Goal: Navigation & Orientation: Find specific page/section

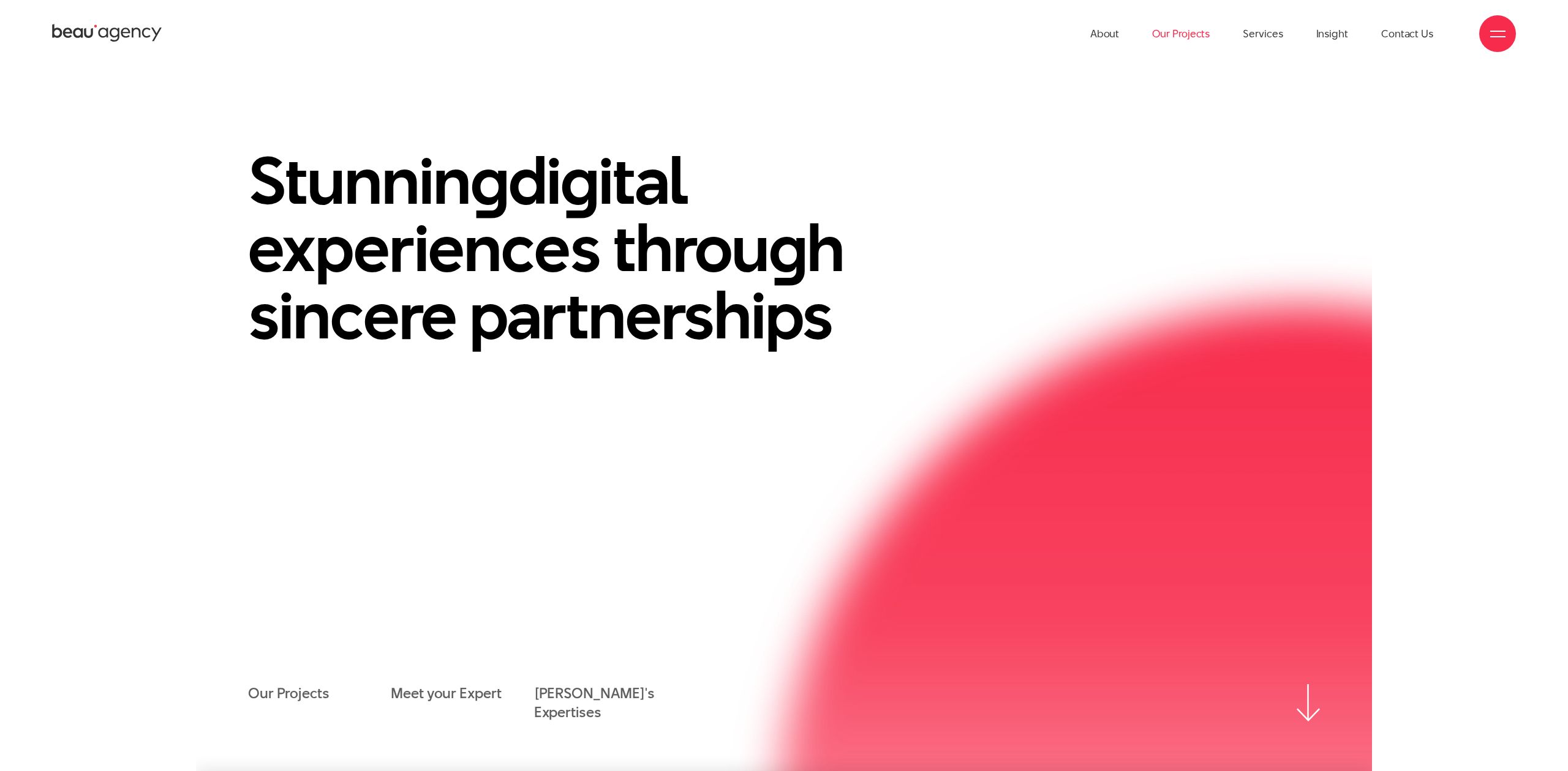
click at [1209, 36] on link "Our Projects" at bounding box center [1181, 33] width 58 height 67
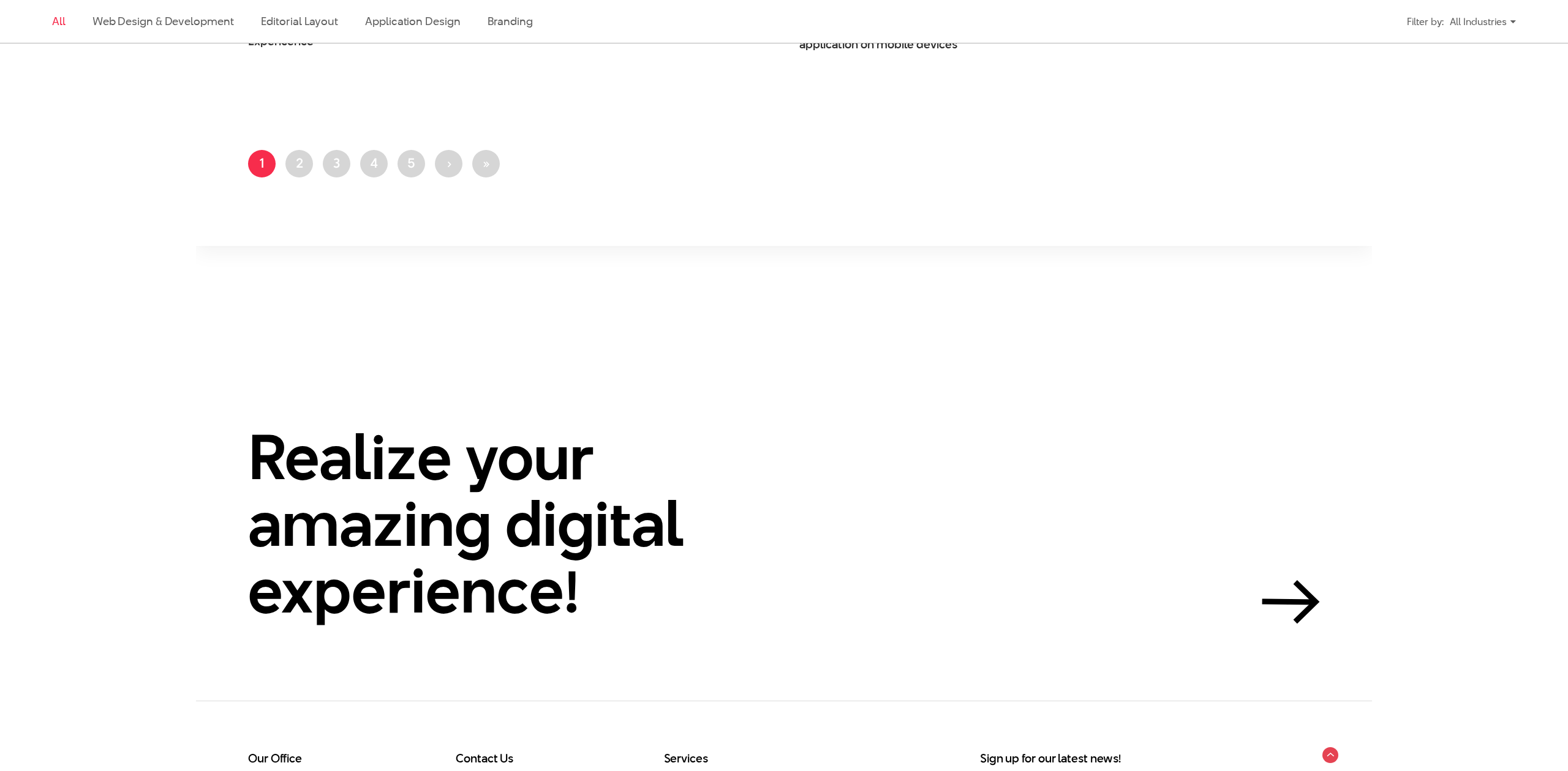
scroll to position [3172, 0]
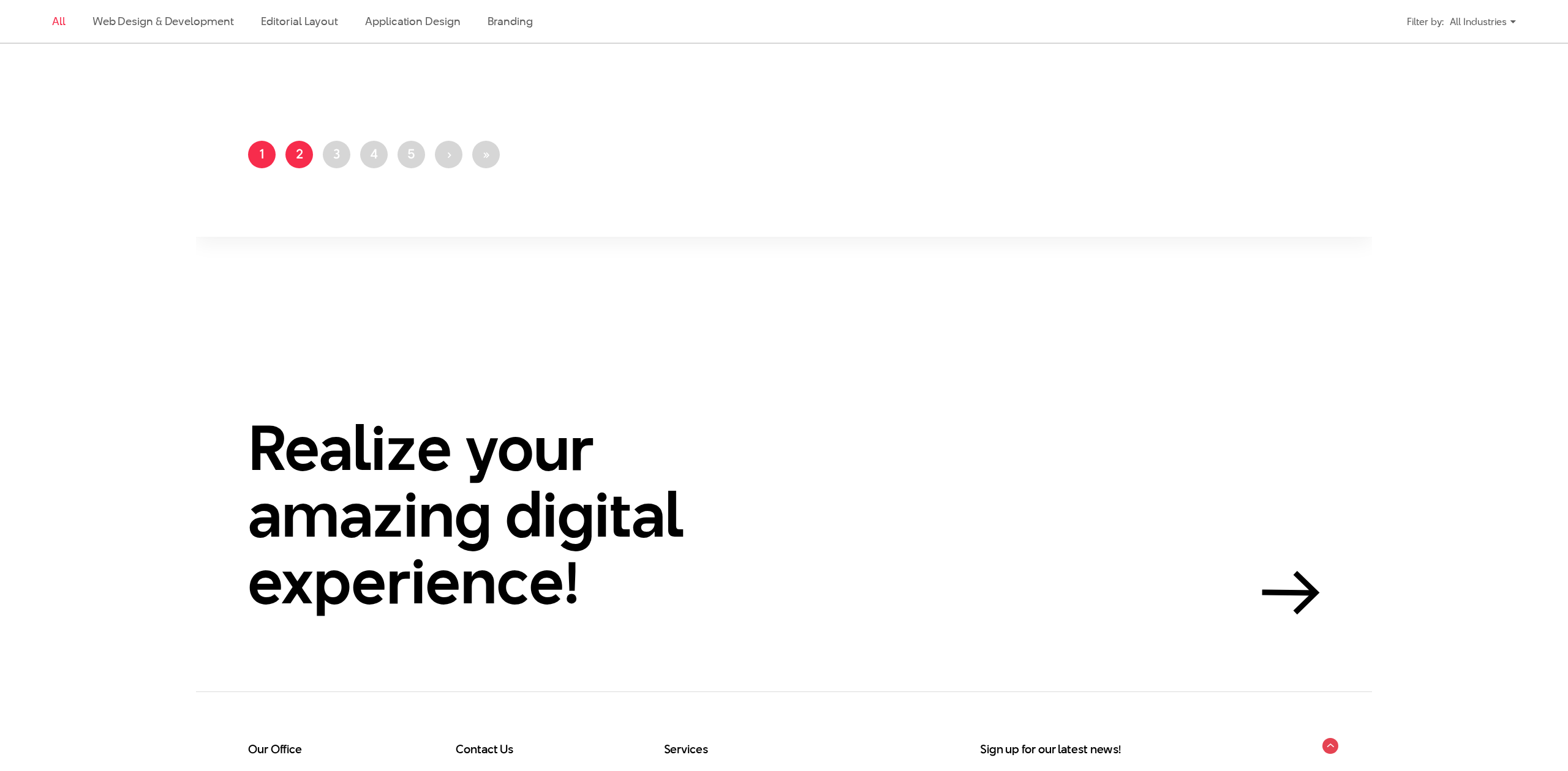
click at [303, 154] on link "Page 2" at bounding box center [299, 154] width 27 height 27
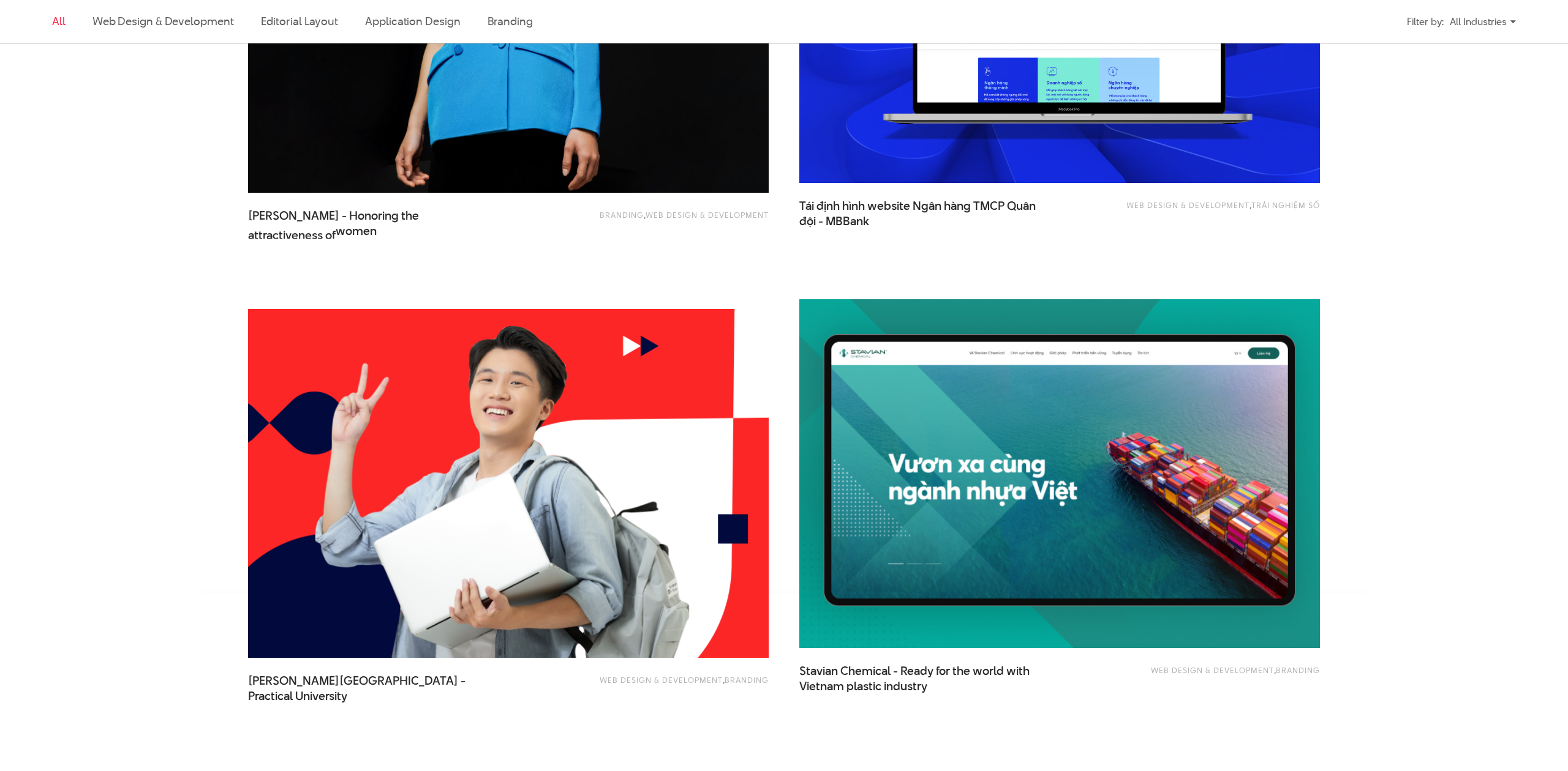
scroll to position [2528, 0]
